Goal: Transaction & Acquisition: Subscribe to service/newsletter

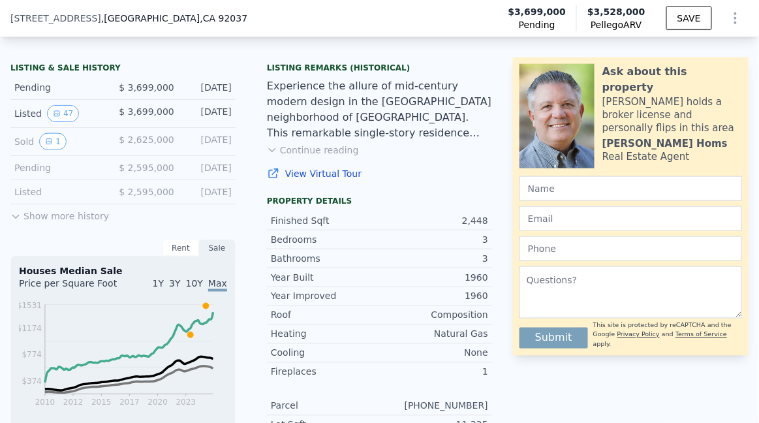
scroll to position [331, 0]
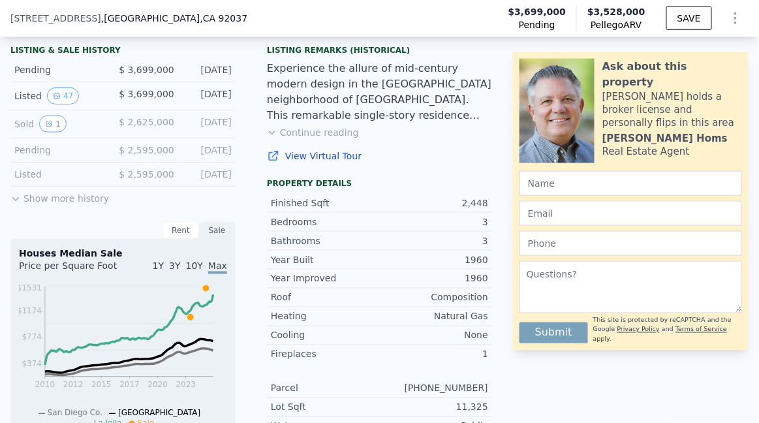
click at [119, 127] on span "$ 2,625,000" at bounding box center [146, 122] width 55 height 10
click at [66, 133] on button "1" at bounding box center [52, 124] width 27 height 17
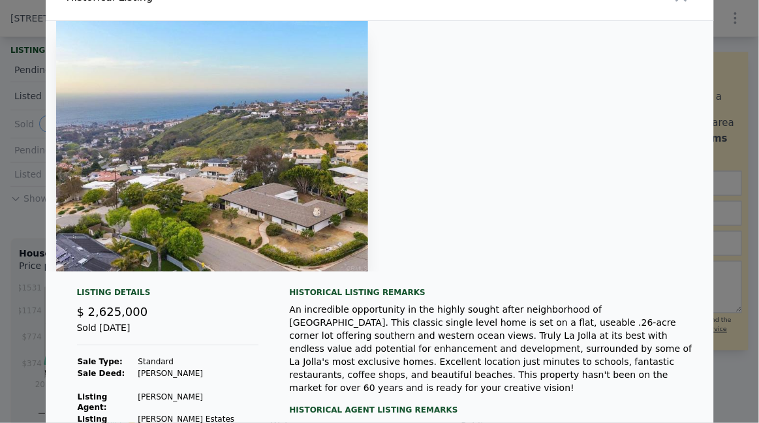
scroll to position [0, 0]
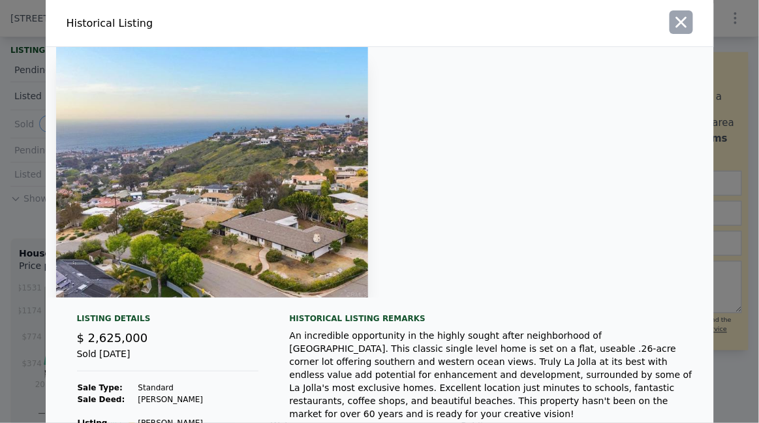
click at [687, 26] on icon "button" at bounding box center [681, 22] width 11 height 11
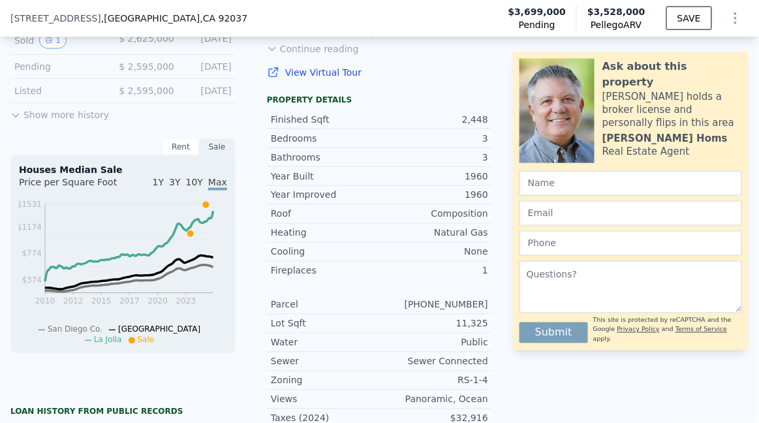
scroll to position [415, 0]
click at [84, 121] on button "Show more history" at bounding box center [59, 112] width 99 height 18
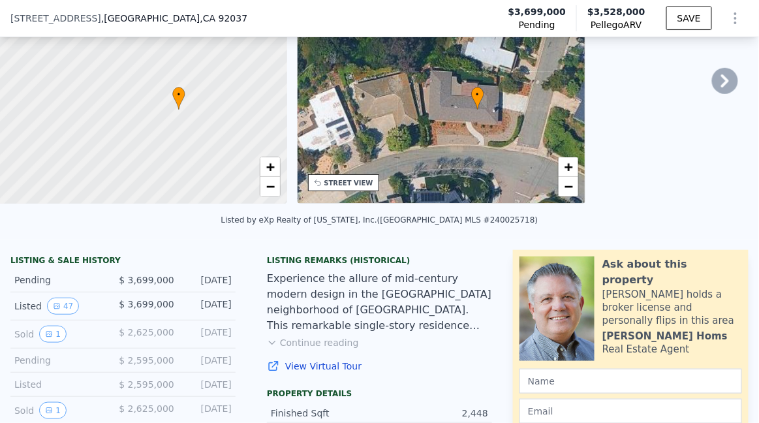
scroll to position [0, 0]
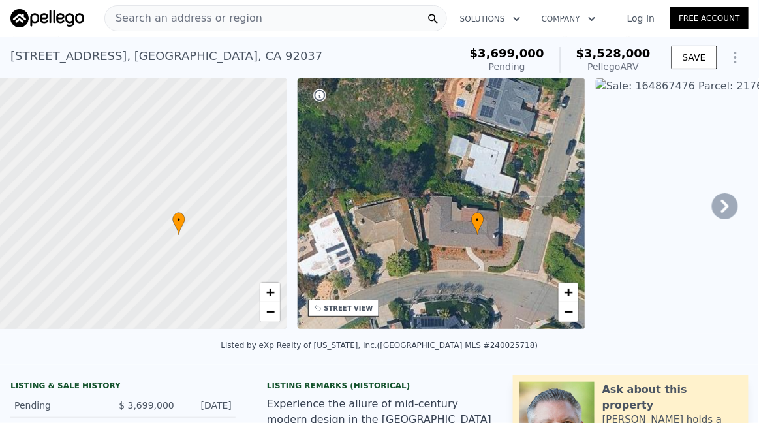
click at [704, 25] on link "Free Account" at bounding box center [710, 18] width 78 height 22
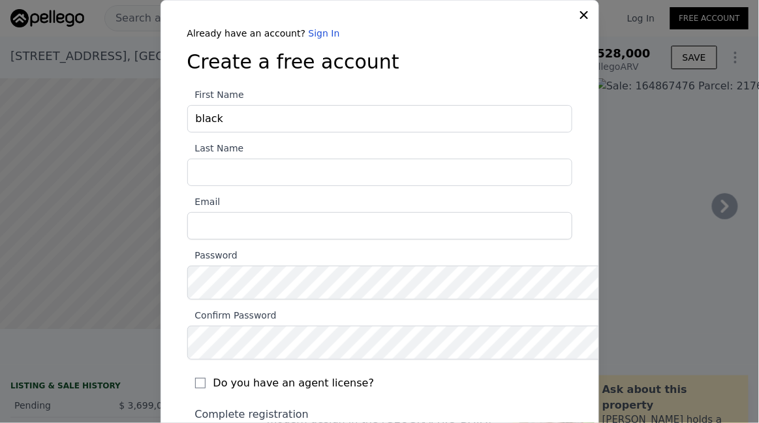
type input "black"
type input "Jack"
type input "[EMAIL_ADDRESS][DOMAIN_NAME]"
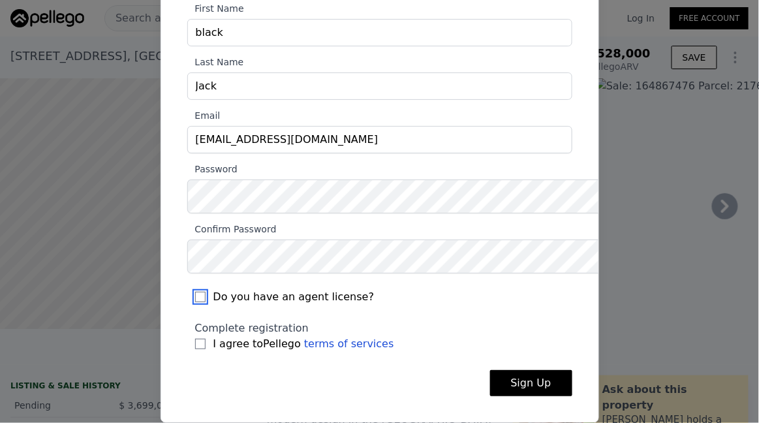
scroll to position [194, 0]
click at [195, 339] on input "I agree to Pellego terms of services" at bounding box center [200, 344] width 10 height 10
checkbox input "true"
click at [563, 375] on button "Sign Up" at bounding box center [531, 383] width 82 height 26
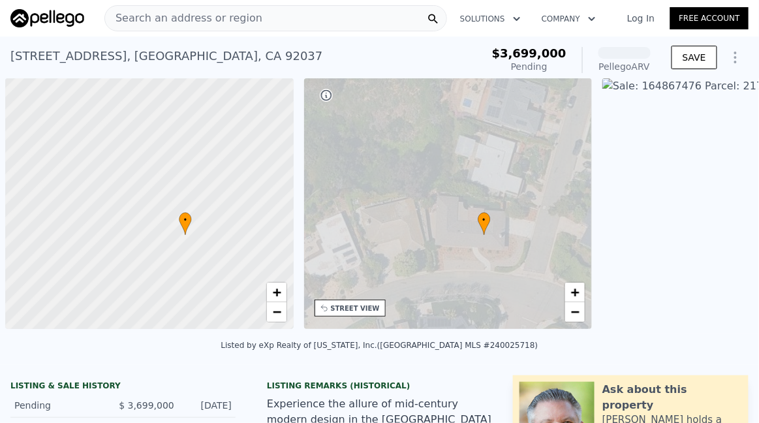
scroll to position [0, 7]
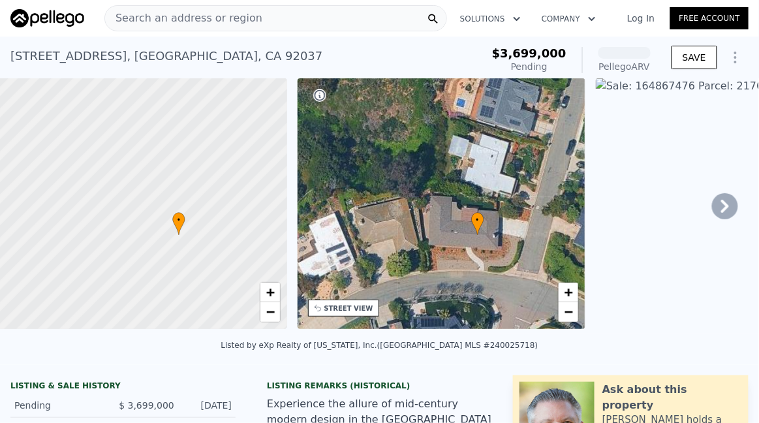
click at [629, 21] on link "Log In" at bounding box center [641, 18] width 59 height 13
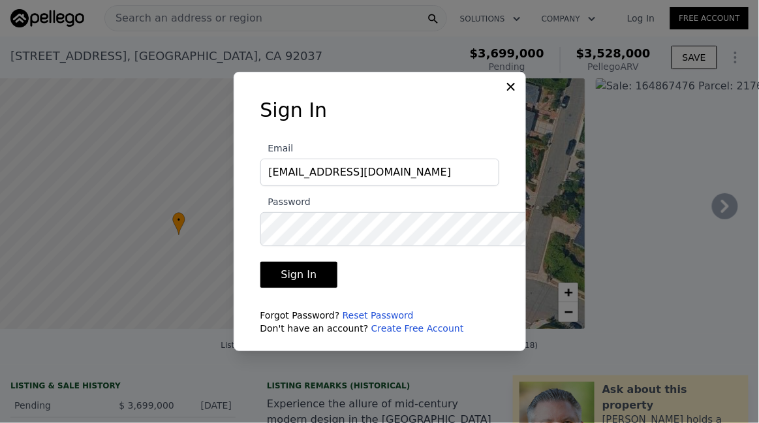
type input "[EMAIL_ADDRESS][DOMAIN_NAME]"
click at [261, 262] on button "Sign In" at bounding box center [300, 275] width 78 height 26
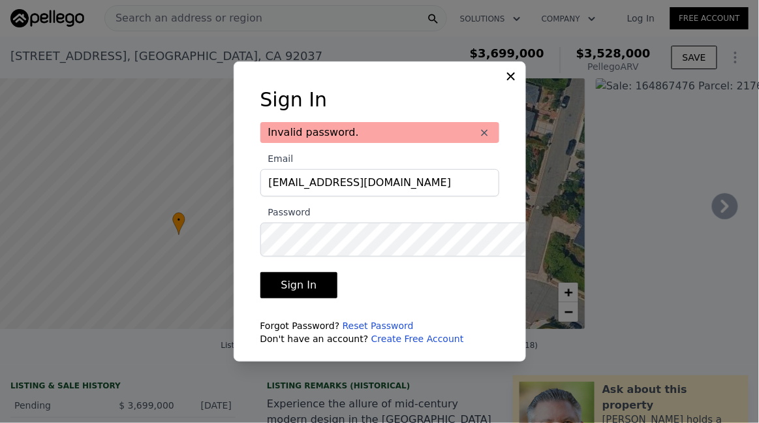
click at [289, 296] on button "Sign In" at bounding box center [300, 285] width 78 height 26
click at [492, 126] on button "×" at bounding box center [485, 132] width 13 height 13
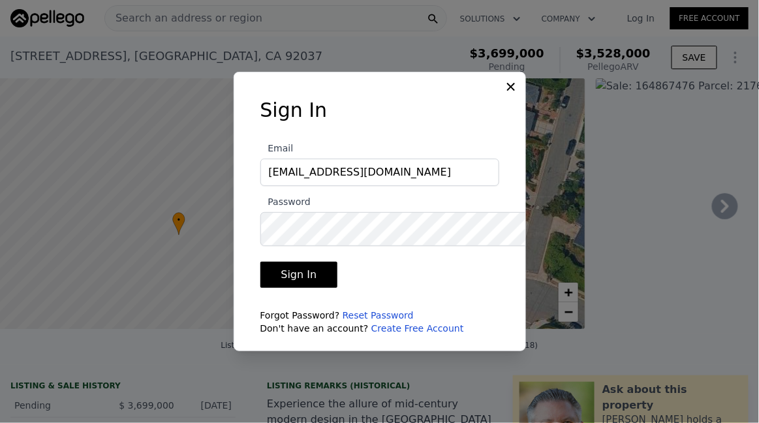
click at [285, 288] on button "Sign In" at bounding box center [300, 275] width 78 height 26
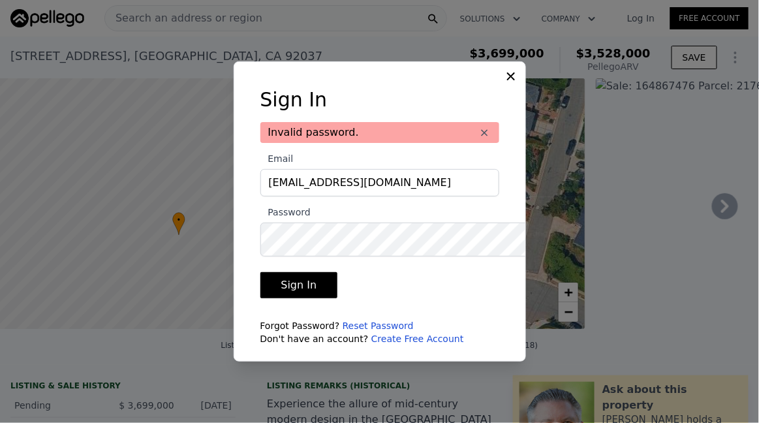
click at [370, 331] on link "Reset Password" at bounding box center [378, 326] width 71 height 10
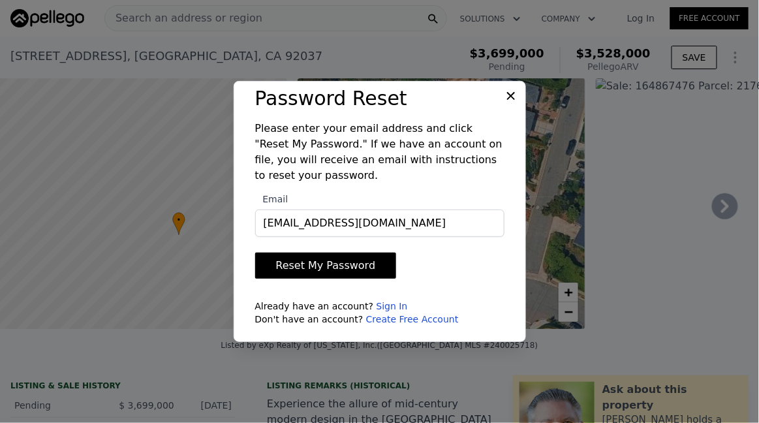
type input "[EMAIL_ADDRESS][DOMAIN_NAME]"
click at [304, 279] on button "Reset My Password" at bounding box center [326, 266] width 142 height 26
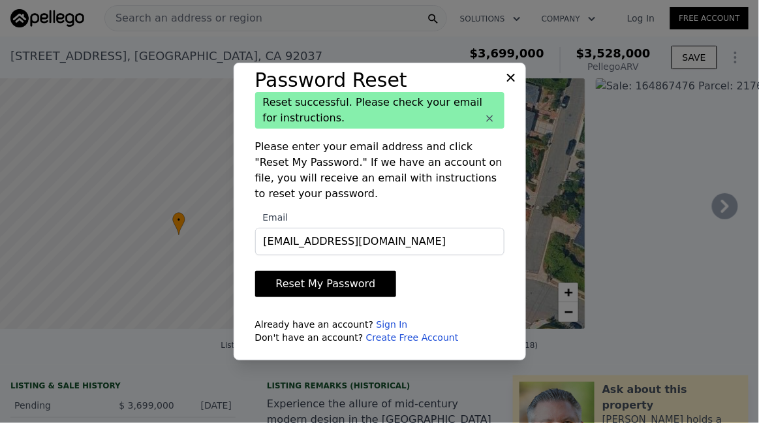
click at [515, 74] on icon at bounding box center [511, 78] width 8 height 8
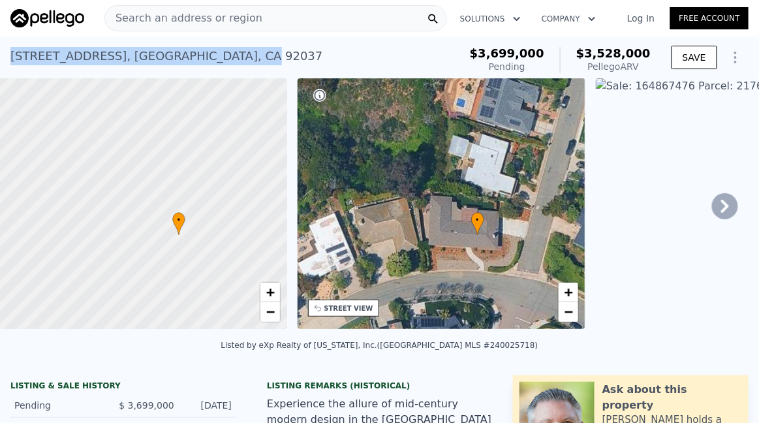
copy div "[STREET_ADDRESS]"
drag, startPoint x: 12, startPoint y: 71, endPoint x: 263, endPoint y: 78, distance: 251.5
click at [263, 78] on div "[STREET_ADDRESS] Pending from $3.699m (~ARV $3.528m ) $3,699,000 Pending $3,528…" at bounding box center [379, 58] width 759 height 42
